Goal: Transaction & Acquisition: Purchase product/service

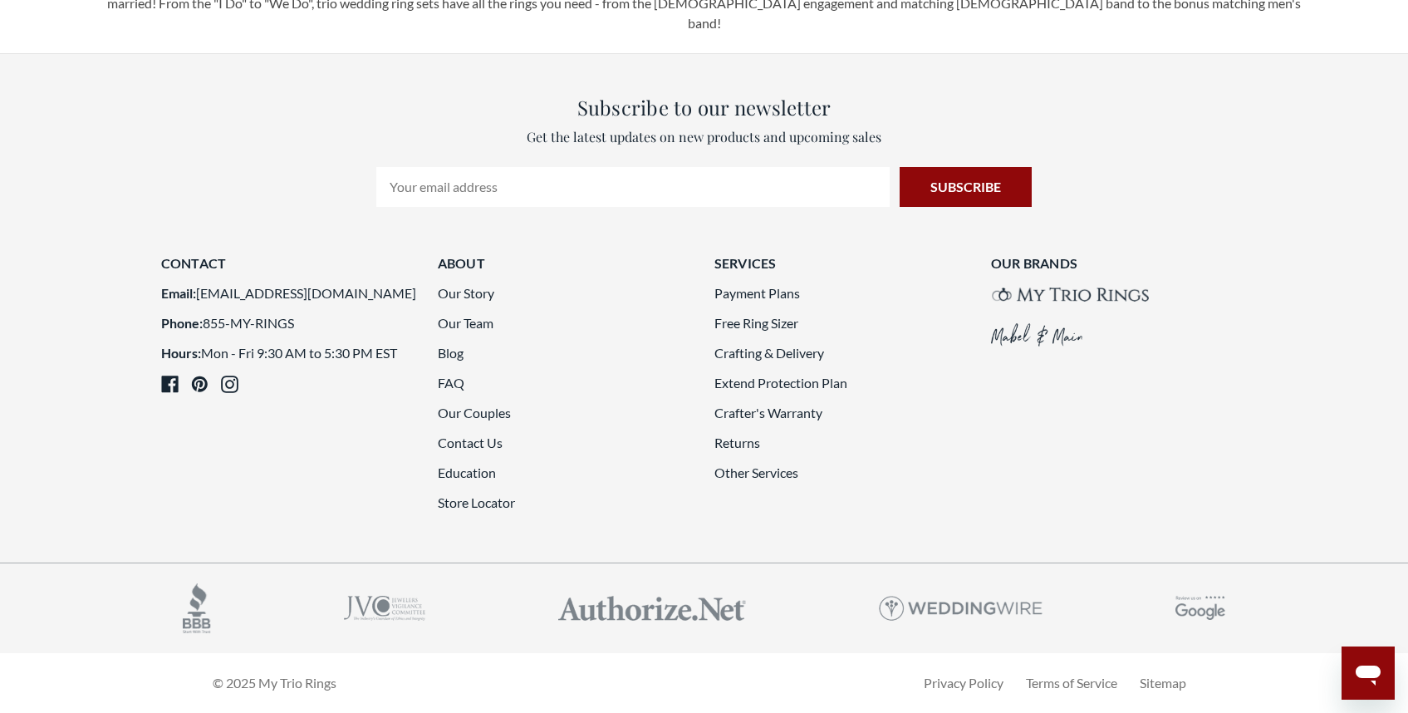
scroll to position [4651, 0]
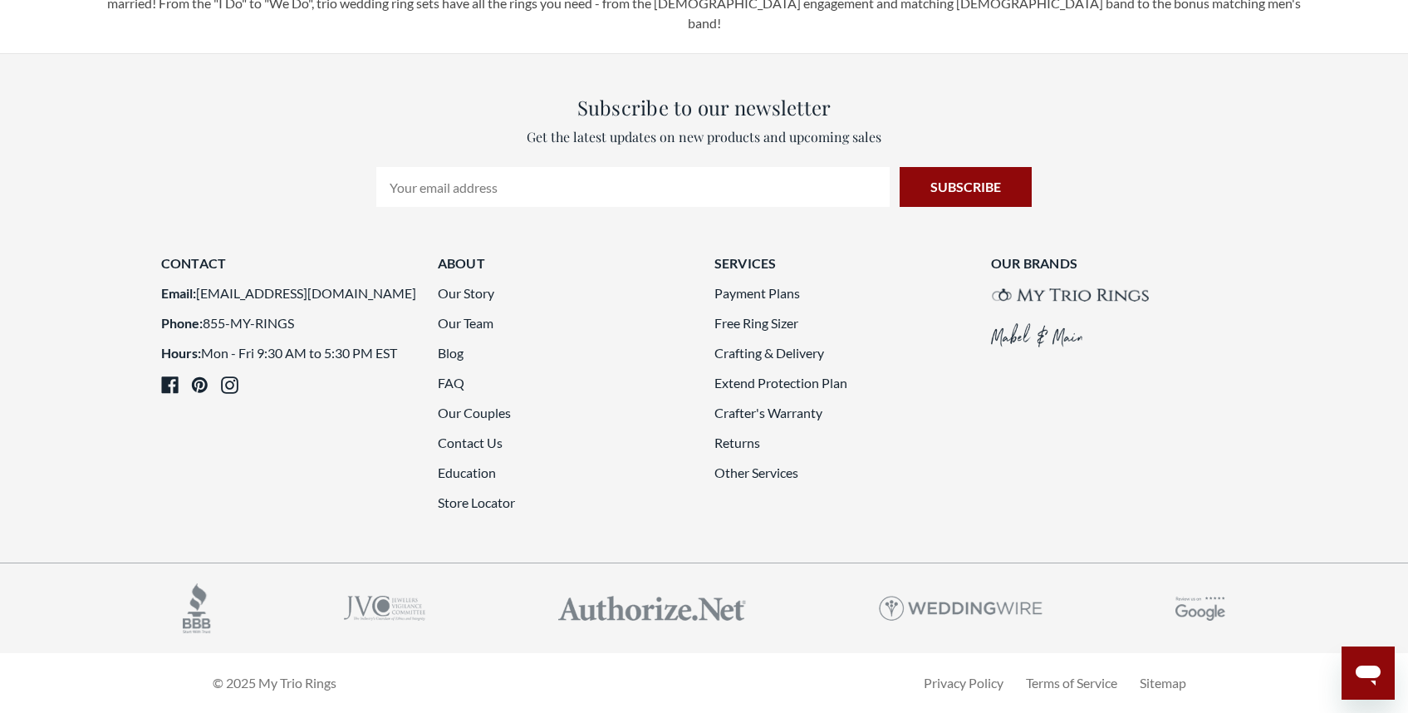
drag, startPoint x: 811, startPoint y: 483, endPoint x: 2, endPoint y: 330, distance: 823.3
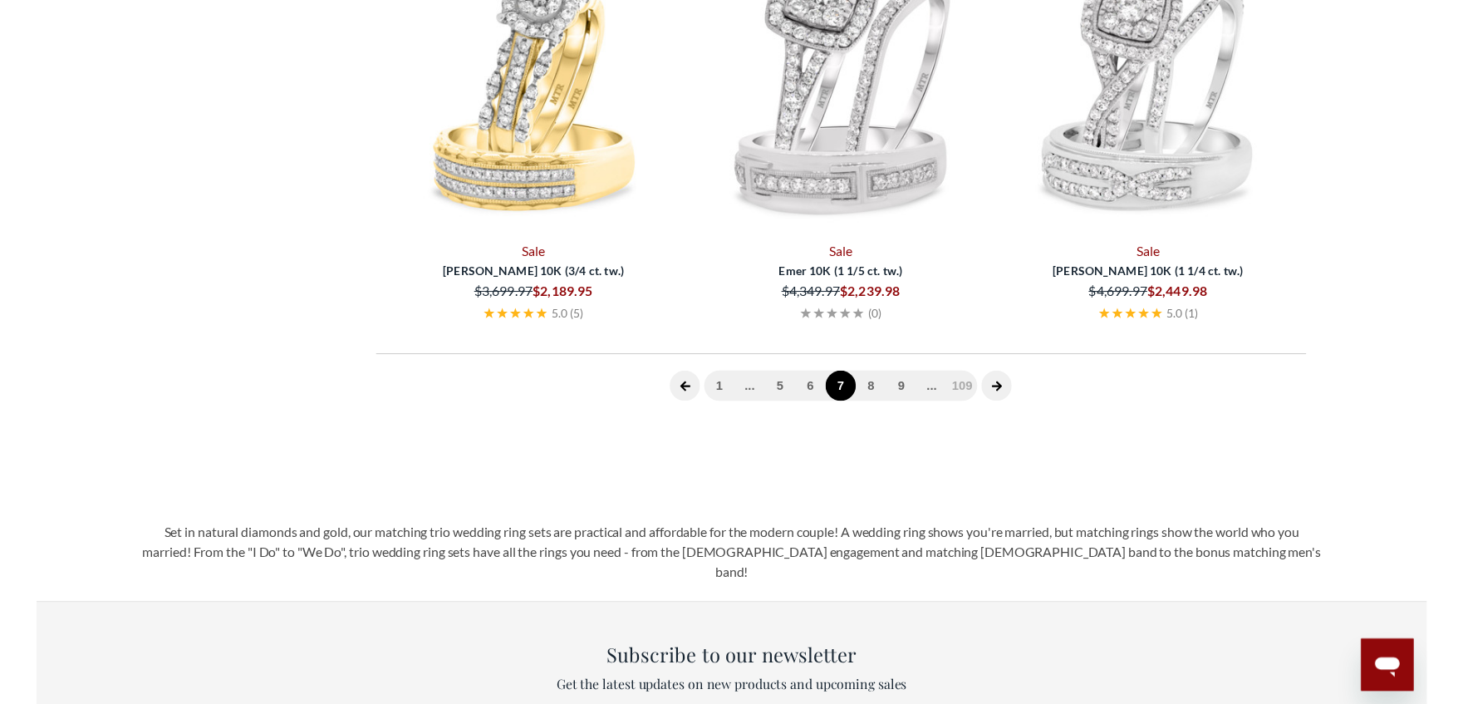
scroll to position [684, 0]
